Goal: Check status: Check status

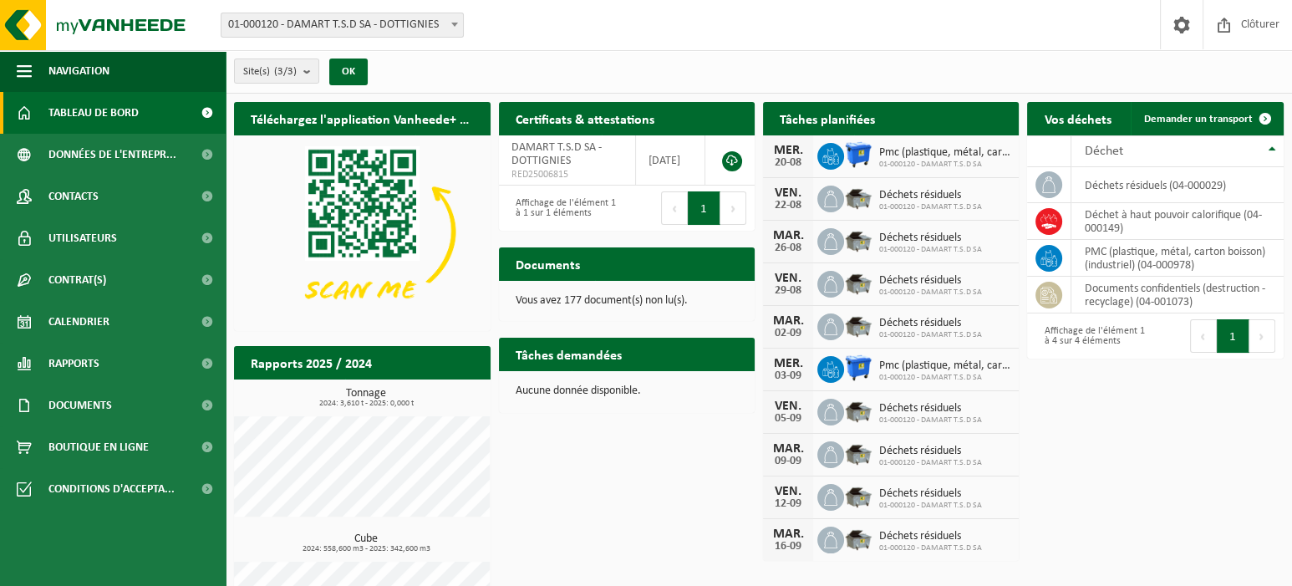
scroll to position [91, 0]
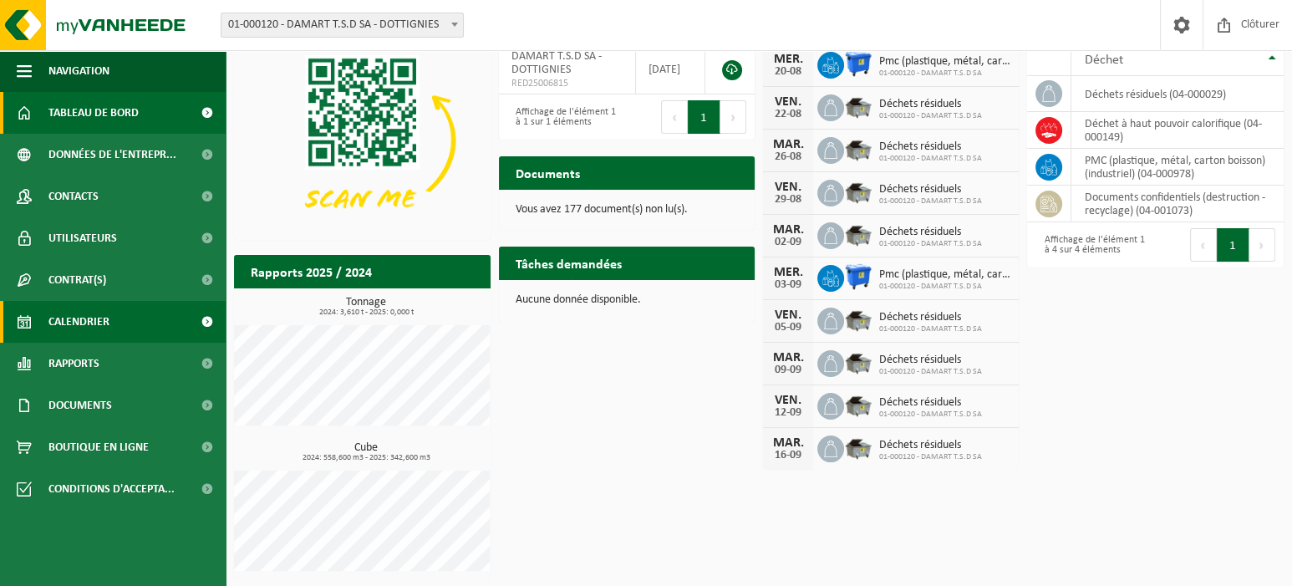
click at [59, 322] on span "Calendrier" at bounding box center [78, 322] width 61 height 42
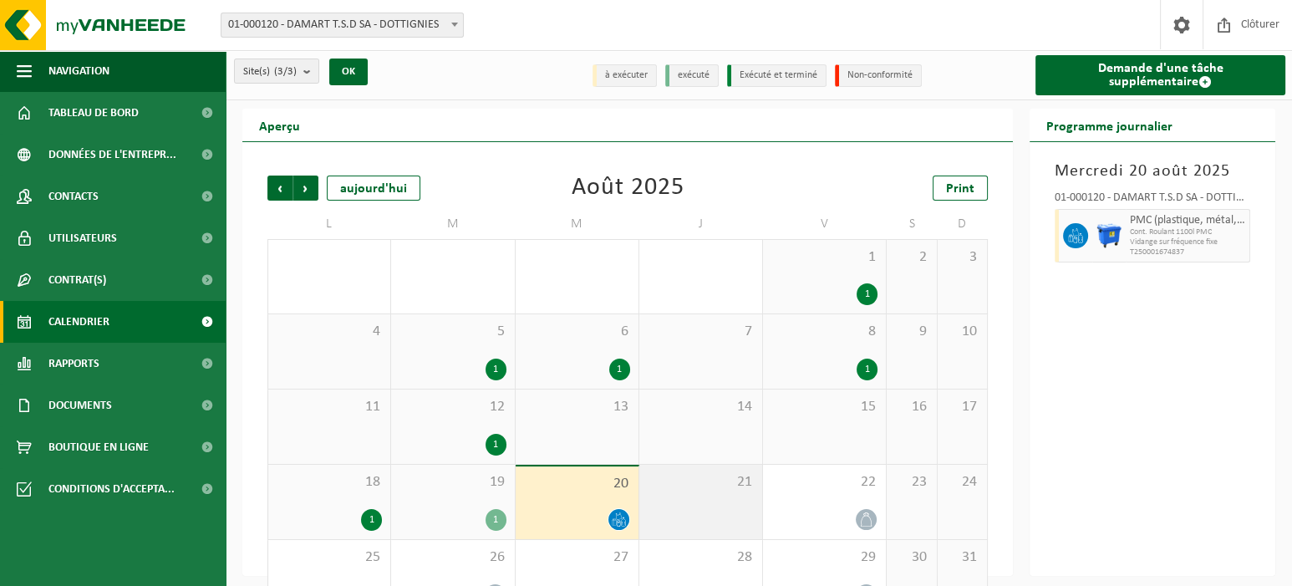
scroll to position [46, 0]
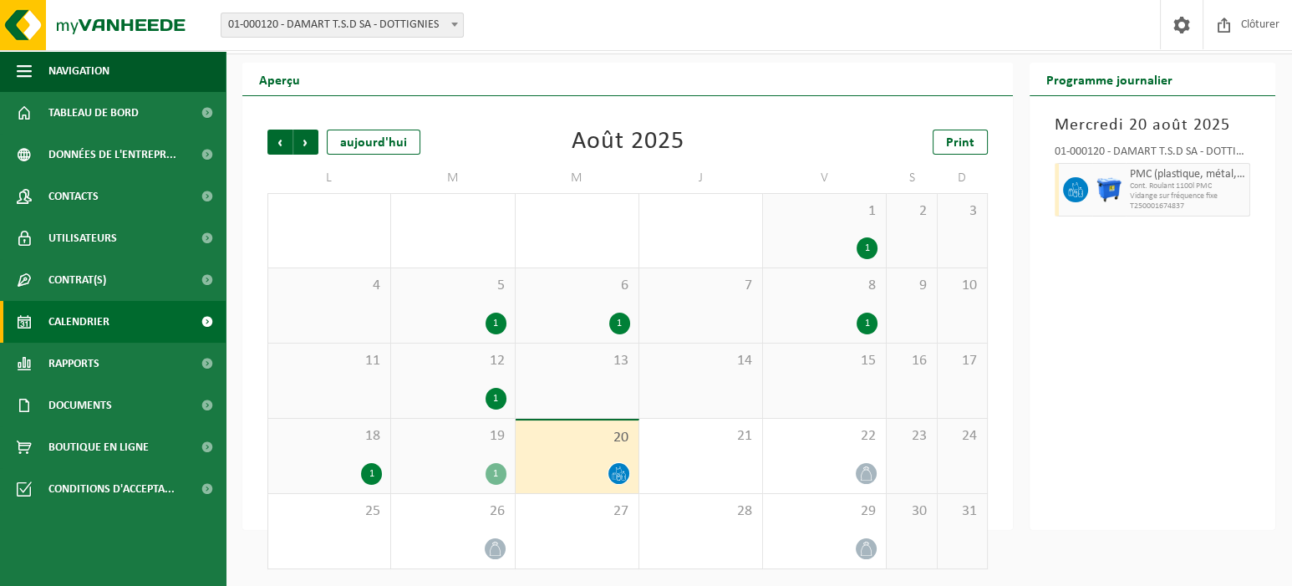
click at [867, 249] on div "1" at bounding box center [867, 248] width 21 height 22
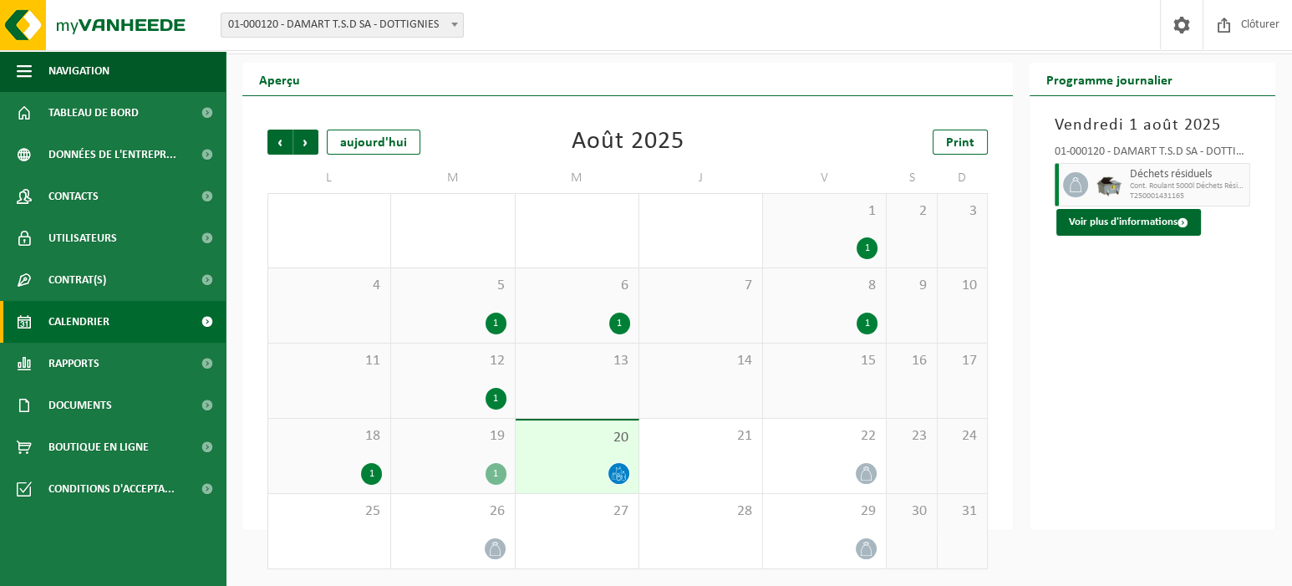
click at [494, 329] on div "1" at bounding box center [496, 324] width 21 height 22
drag, startPoint x: 494, startPoint y: 329, endPoint x: 613, endPoint y: 324, distance: 118.8
click at [613, 324] on div "1" at bounding box center [619, 324] width 21 height 22
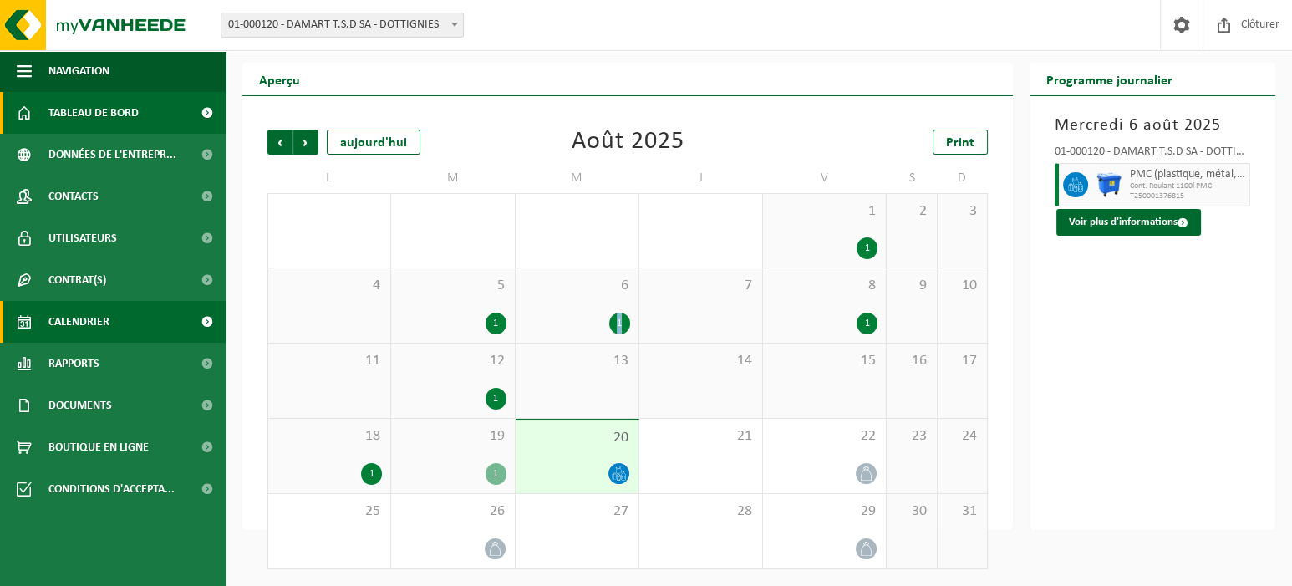
click at [94, 114] on span "Tableau de bord" at bounding box center [93, 113] width 90 height 42
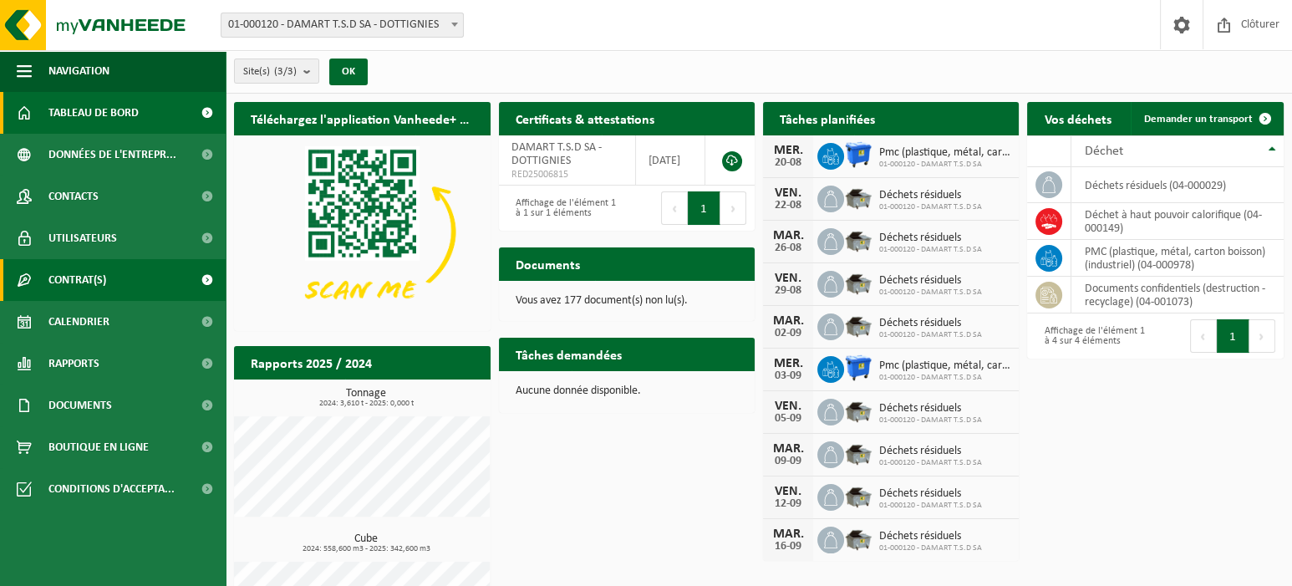
click at [64, 276] on span "Contrat(s)" at bounding box center [77, 280] width 58 height 42
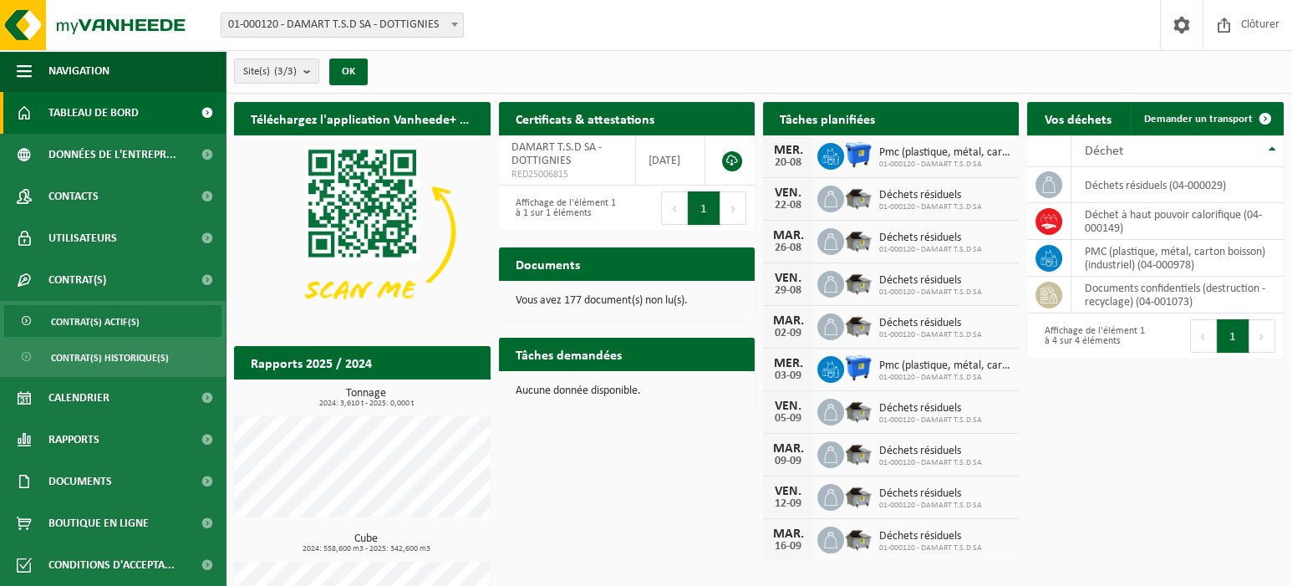
click at [75, 318] on span "Contrat(s) actif(s)" at bounding box center [95, 322] width 89 height 32
